Goal: Check status: Check status

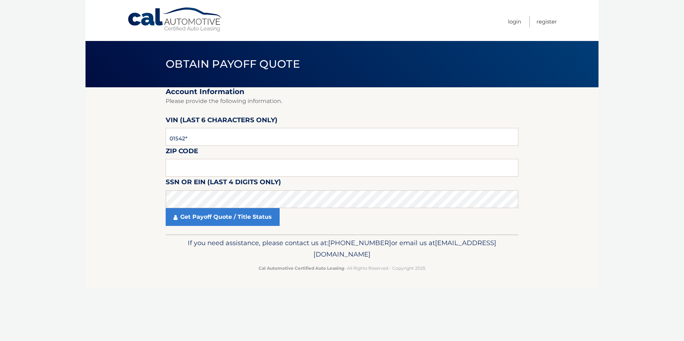
type input "015427"
type input "11552"
click at [246, 221] on link "Get Payoff Quote / Title Status" at bounding box center [223, 217] width 114 height 18
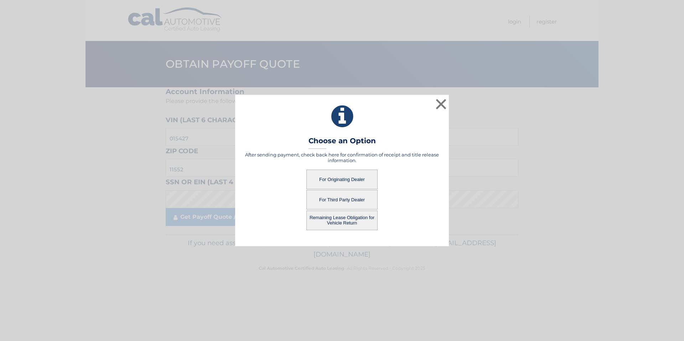
click at [338, 182] on button "For Originating Dealer" at bounding box center [341, 180] width 71 height 20
click at [343, 180] on button "For Originating Dealer" at bounding box center [341, 180] width 71 height 20
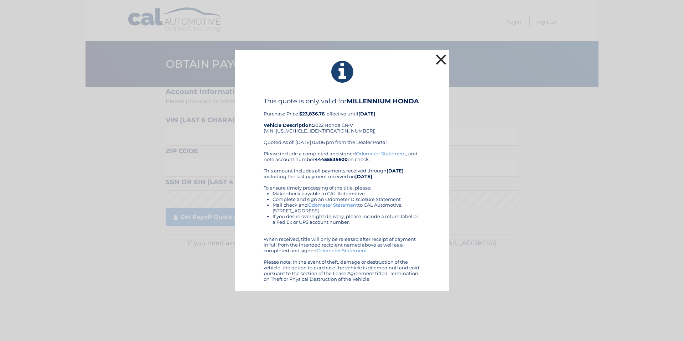
click at [442, 59] on button "×" at bounding box center [441, 59] width 14 height 14
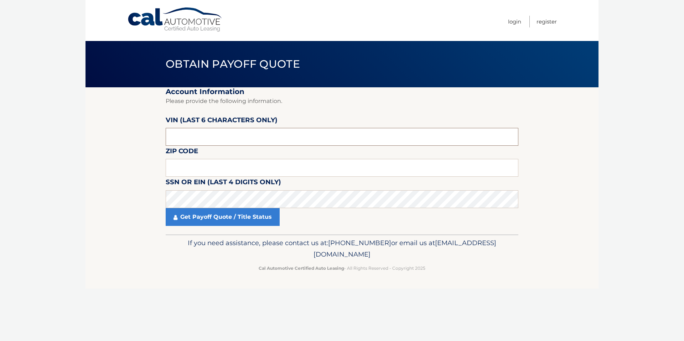
click at [218, 139] on input "text" at bounding box center [342, 137] width 353 height 18
type input "015427"
click at [197, 171] on input "text" at bounding box center [342, 168] width 353 height 18
type input "11552"
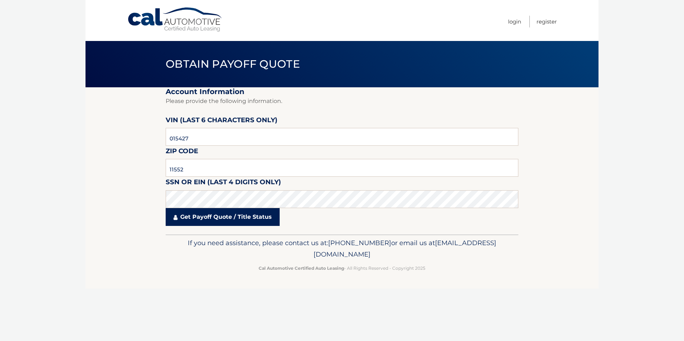
click at [214, 215] on link "Get Payoff Quote / Title Status" at bounding box center [223, 217] width 114 height 18
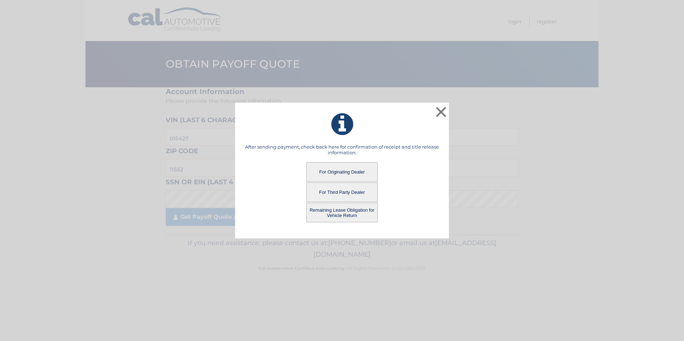
click at [341, 169] on button "For Originating Dealer" at bounding box center [341, 172] width 71 height 20
click at [342, 214] on button "Remaining Lease Obligation for Vehicle Return" at bounding box center [341, 213] width 71 height 20
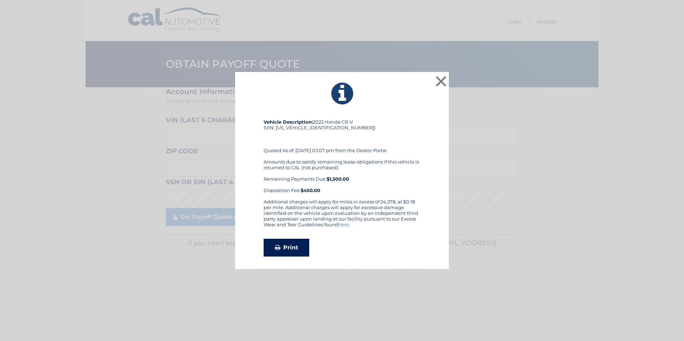
click at [297, 250] on link "Print" at bounding box center [287, 248] width 46 height 18
click at [441, 80] on button "×" at bounding box center [441, 81] width 14 height 14
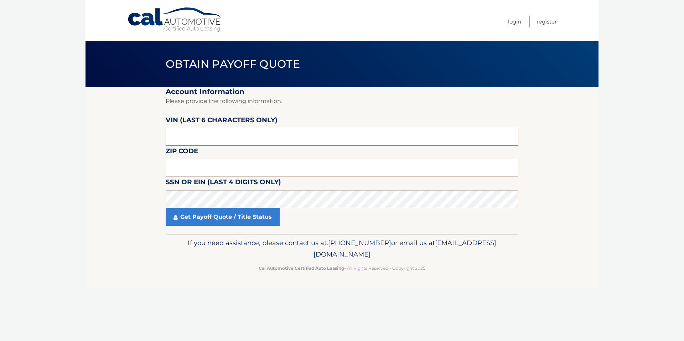
click at [185, 139] on input "text" at bounding box center [342, 137] width 353 height 18
type input "015427"
type input "11552"
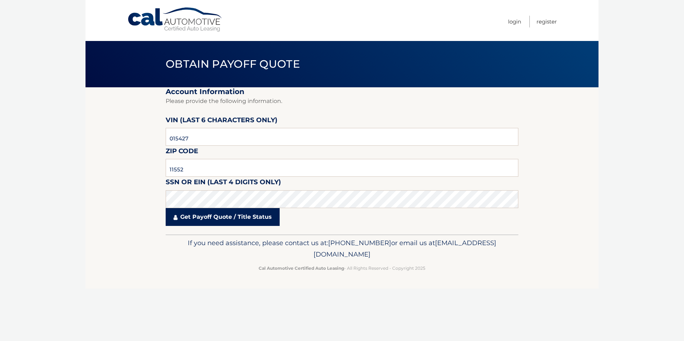
click at [222, 212] on link "Get Payoff Quote / Title Status" at bounding box center [223, 217] width 114 height 18
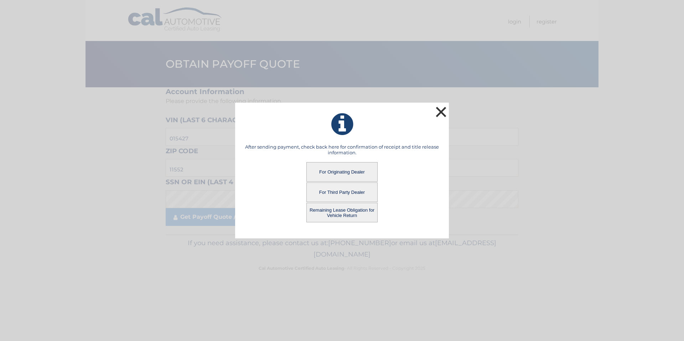
click at [441, 111] on button "×" at bounding box center [441, 112] width 14 height 14
